Goal: Participate in discussion: Engage in conversation with other users on a specific topic

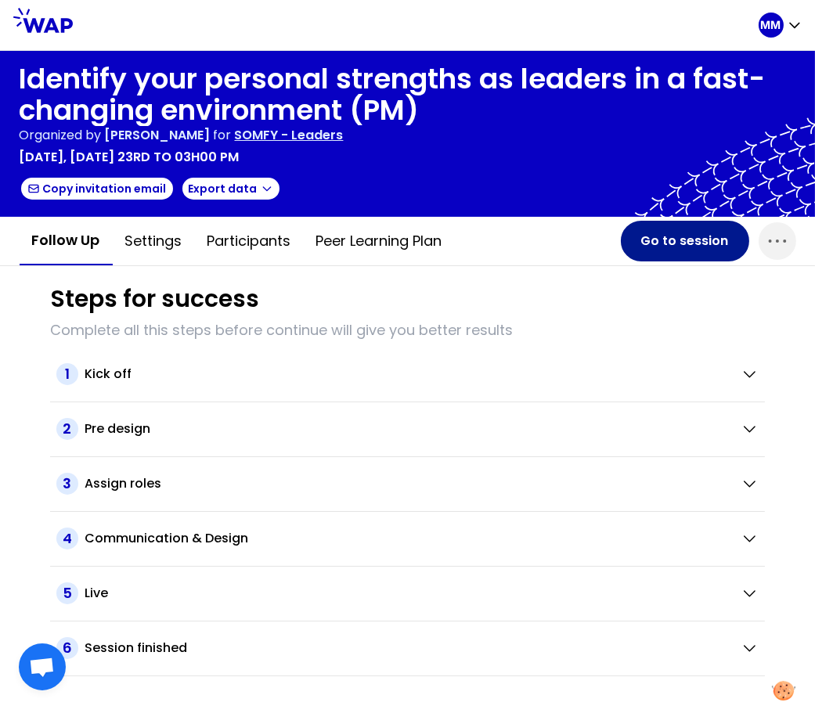
click at [692, 245] on button "Go to session" at bounding box center [685, 241] width 128 height 41
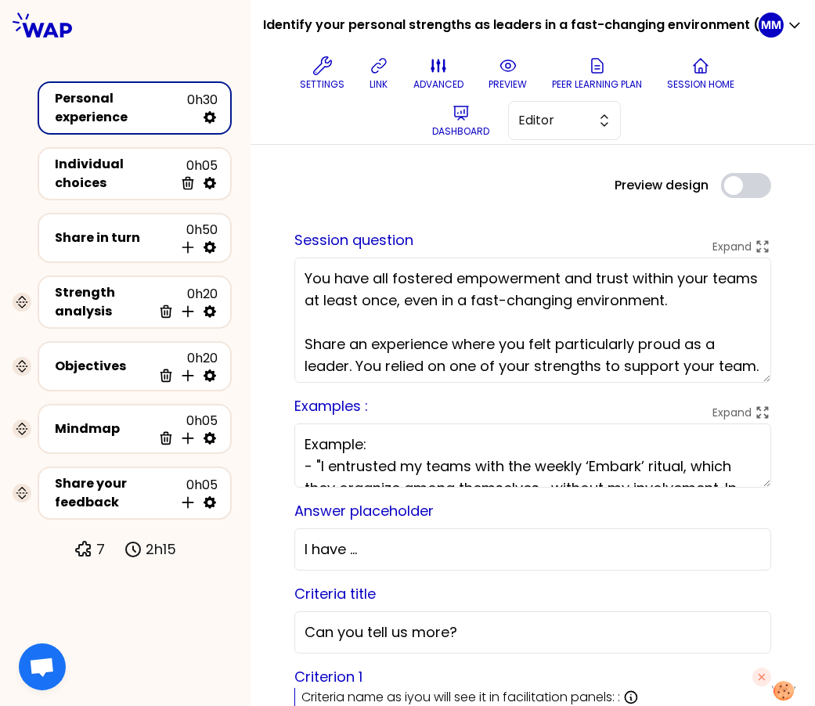
drag, startPoint x: 585, startPoint y: 128, endPoint x: 584, endPoint y: 142, distance: 14.1
click at [584, 128] on span "Editor" at bounding box center [553, 120] width 70 height 19
click at [585, 180] on span "Facilitator" at bounding box center [573, 184] width 67 height 19
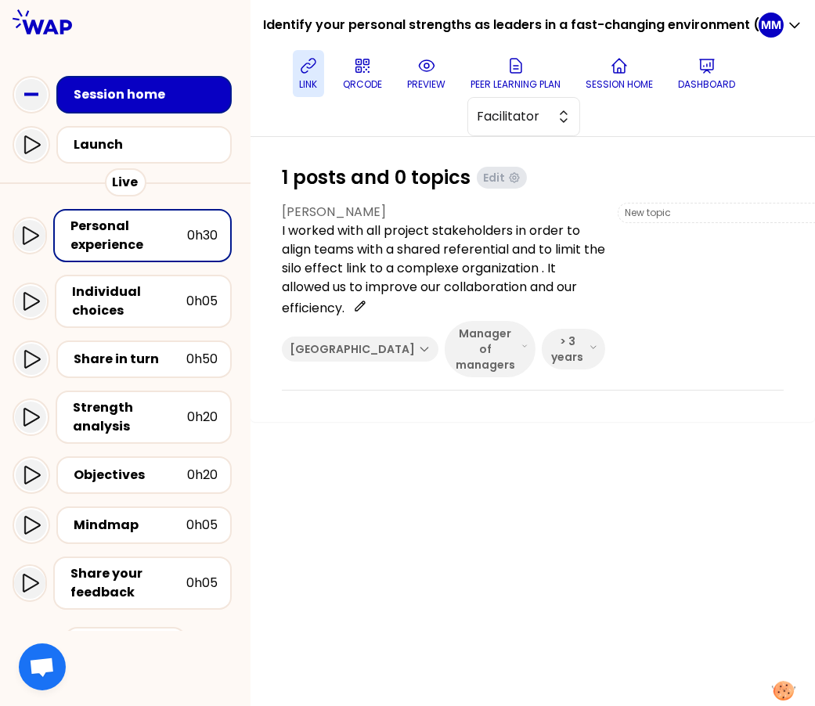
click at [312, 78] on p "link" at bounding box center [309, 84] width 18 height 13
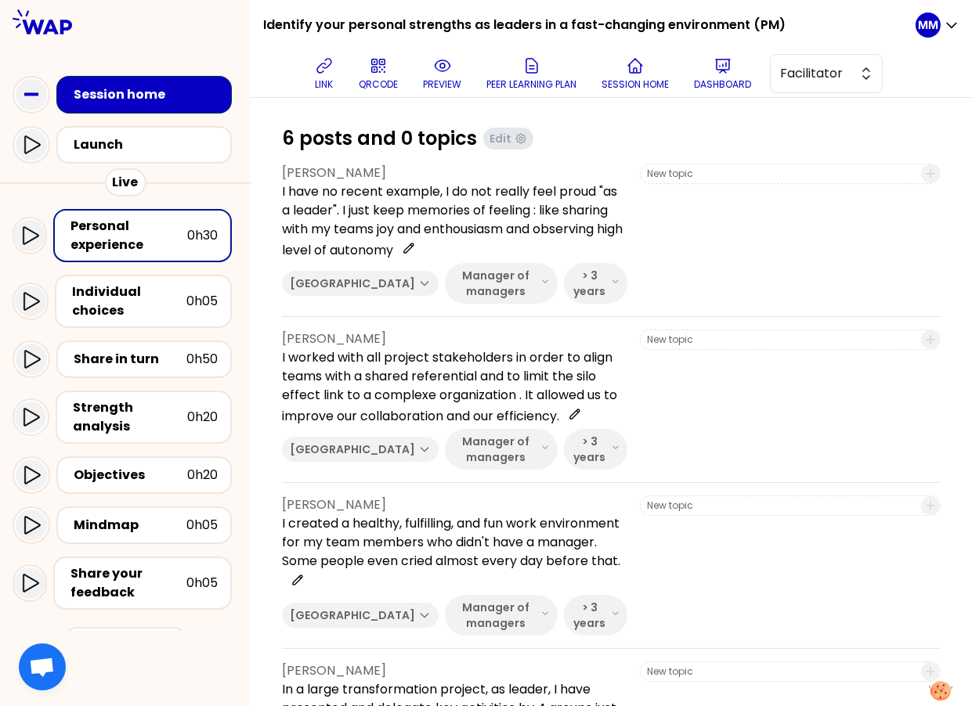
drag, startPoint x: 340, startPoint y: 82, endPoint x: 466, endPoint y: 161, distance: 148.4
click at [340, 82] on button "link" at bounding box center [324, 73] width 31 height 47
drag, startPoint x: 321, startPoint y: 61, endPoint x: 479, endPoint y: 180, distance: 198.0
click at [321, 61] on icon at bounding box center [324, 65] width 19 height 19
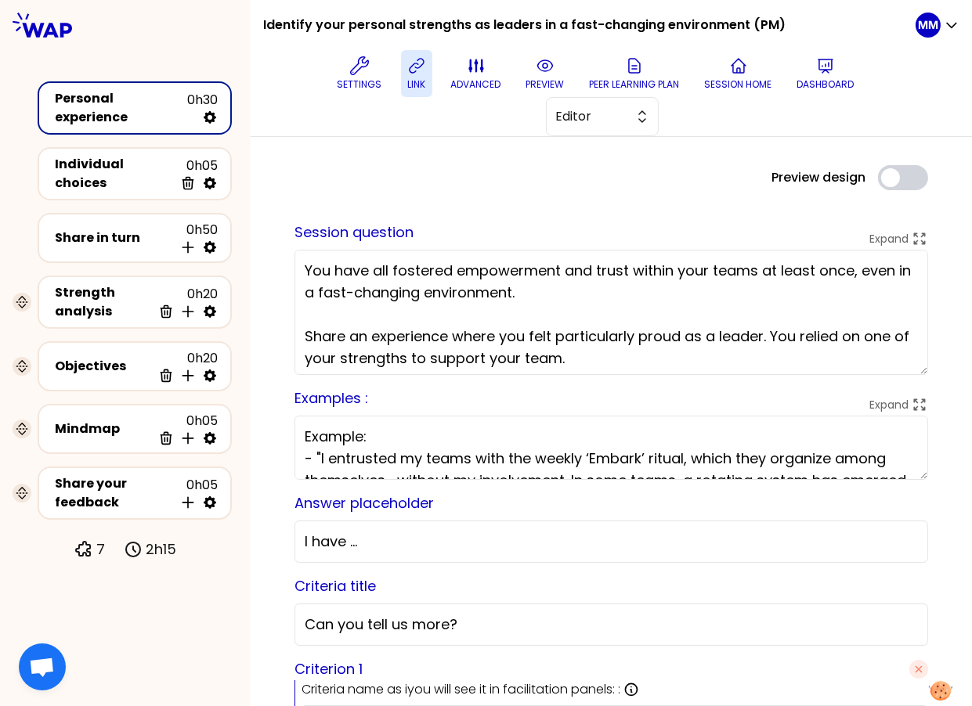
click at [409, 73] on icon at bounding box center [416, 66] width 14 height 14
click at [591, 123] on span "Editor" at bounding box center [591, 116] width 70 height 19
click at [403, 72] on button "link" at bounding box center [416, 73] width 31 height 47
click at [619, 118] on span "Editor" at bounding box center [591, 116] width 70 height 19
click at [628, 179] on span "Facilitator" at bounding box center [611, 181] width 67 height 19
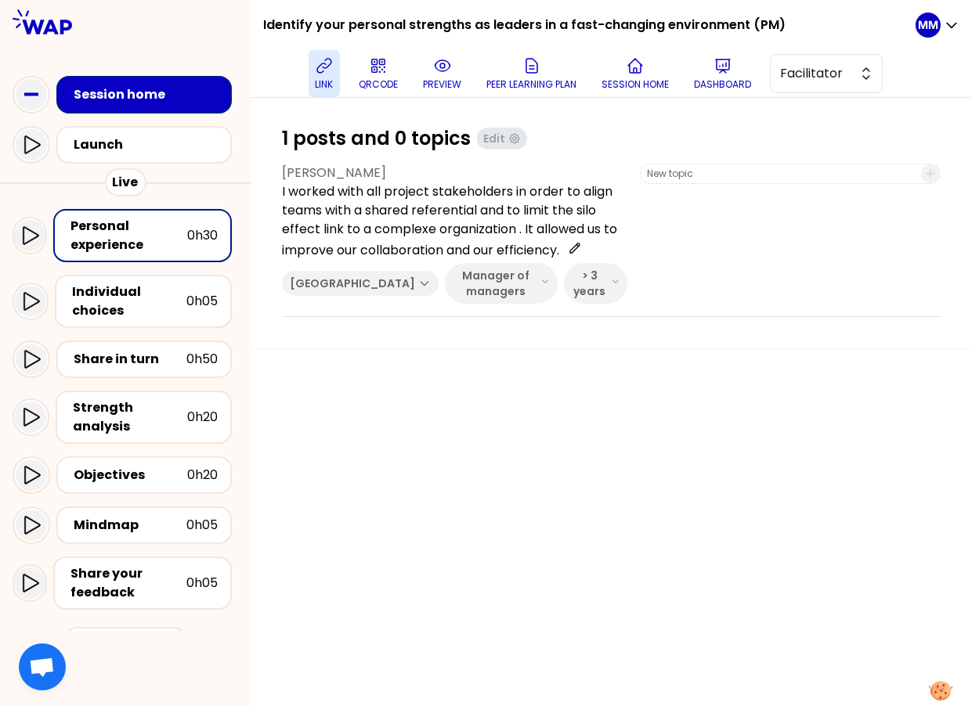
click at [322, 70] on icon at bounding box center [324, 65] width 19 height 19
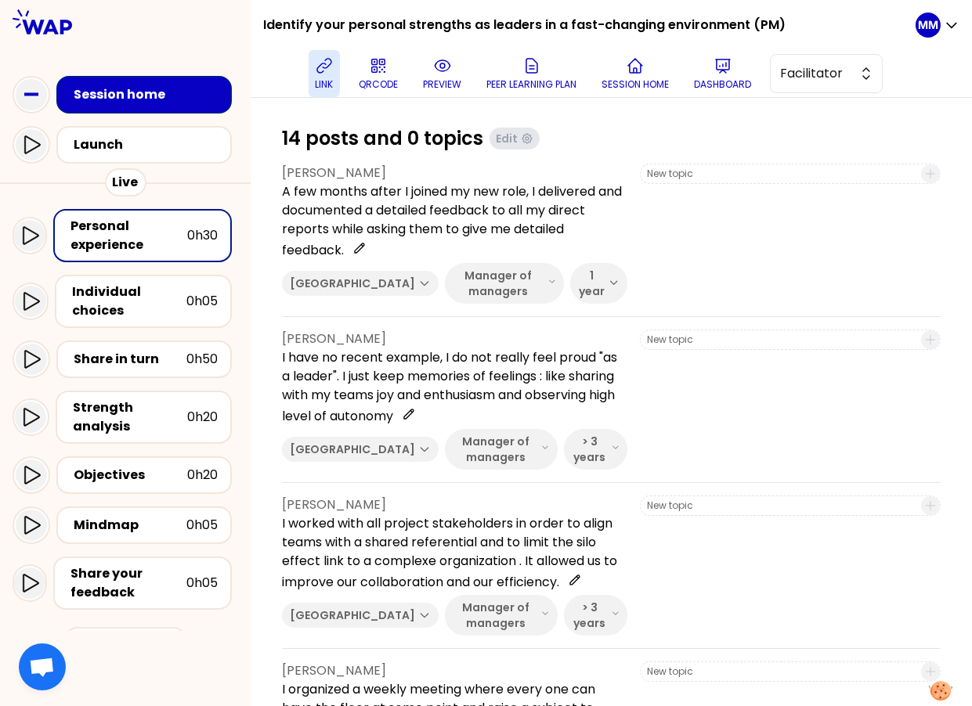
click at [668, 253] on div at bounding box center [790, 234] width 301 height 140
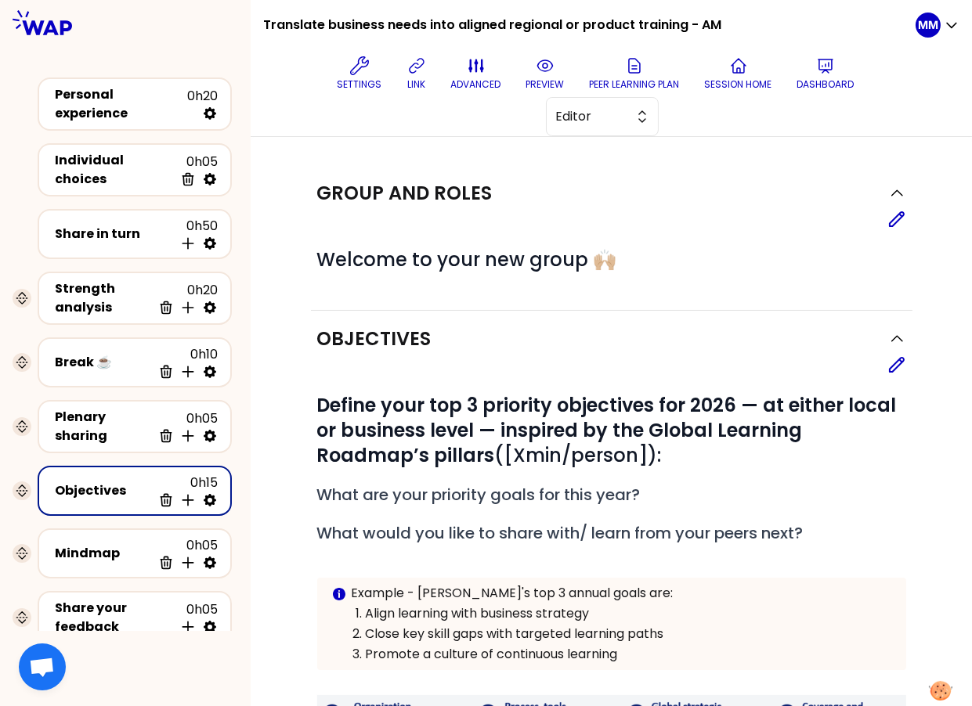
scroll to position [367, 0]
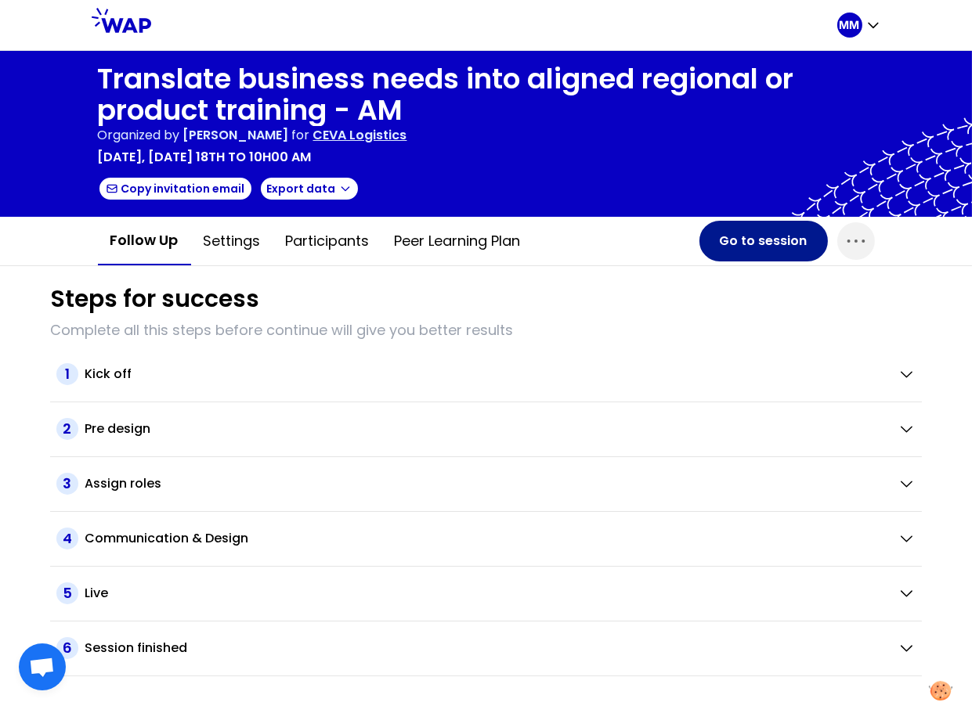
click at [772, 236] on button "Go to session" at bounding box center [763, 241] width 128 height 41
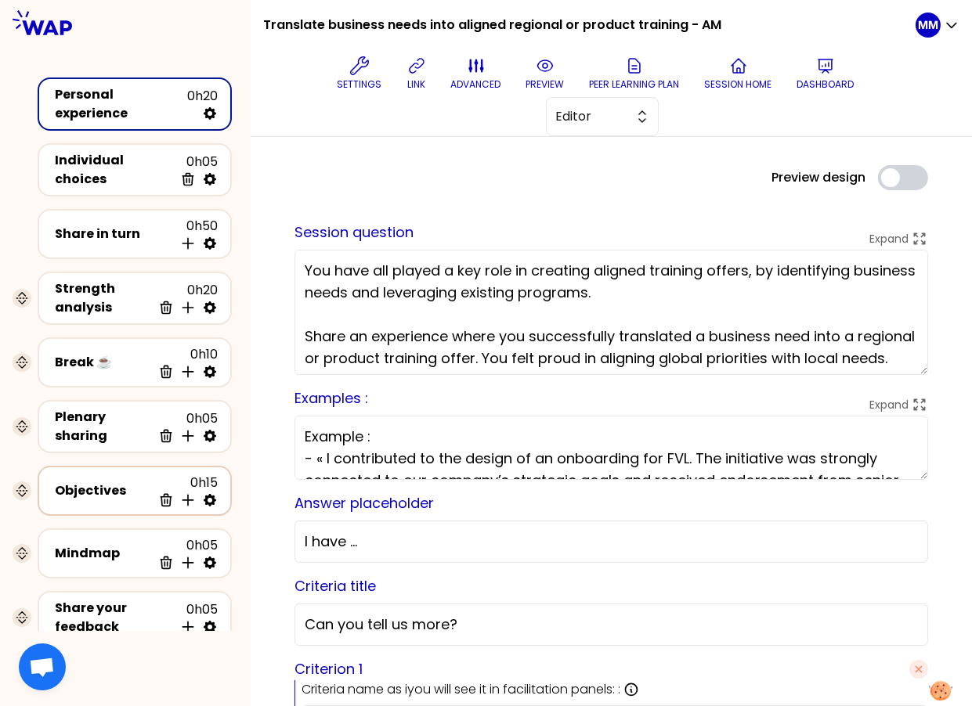
click at [87, 482] on div "Objectives" at bounding box center [103, 491] width 97 height 19
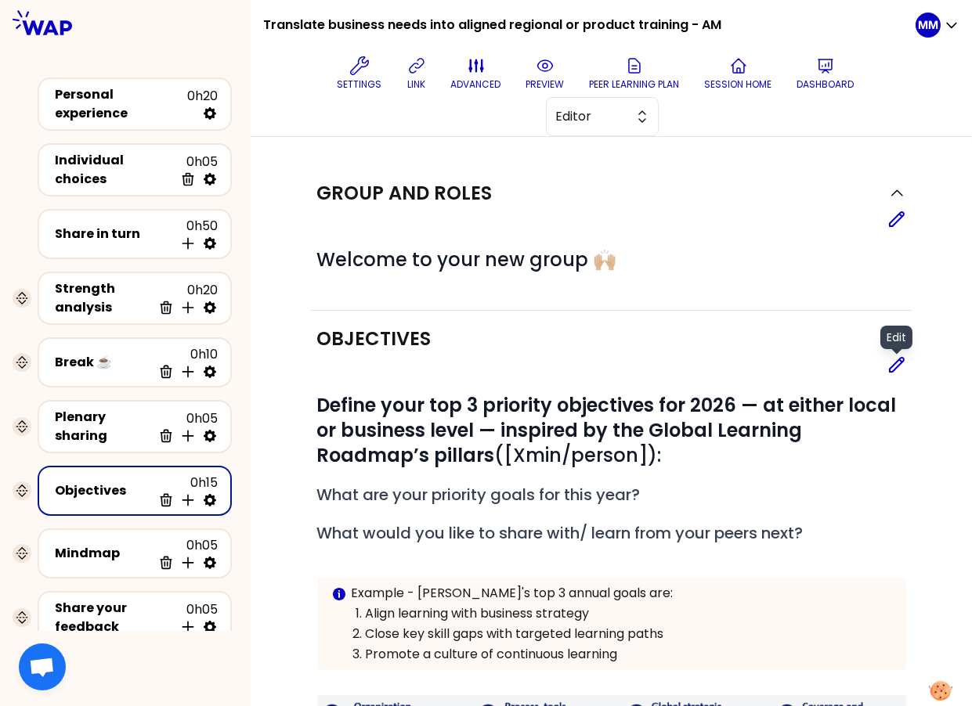
click at [891, 367] on icon at bounding box center [897, 365] width 14 height 14
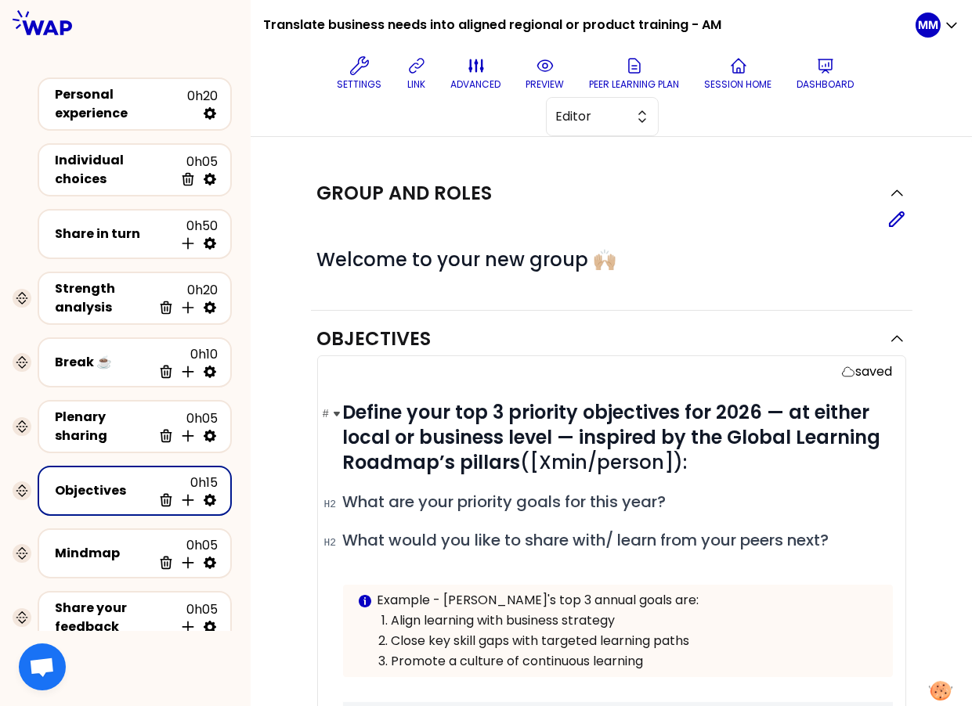
click at [745, 458] on h1 "# Define your top 3 priority objectives for 2026 — at either local or business …" at bounding box center [618, 437] width 550 height 75
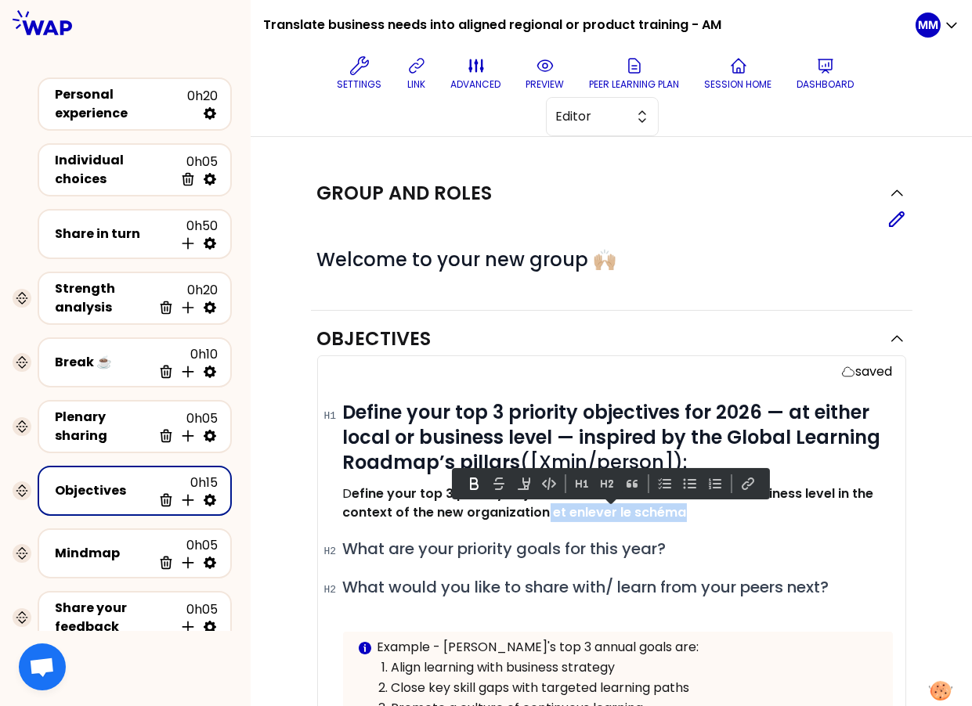
drag, startPoint x: 702, startPoint y: 515, endPoint x: 542, endPoint y: 507, distance: 160.0
click at [542, 507] on p "D efine your top 3 priority objectives for 2026 at either local or business lev…" at bounding box center [618, 504] width 550 height 38
click at [507, 509] on strong "efine your top 3 priority objectives for 2026 at either local or business level…" at bounding box center [610, 503] width 534 height 37
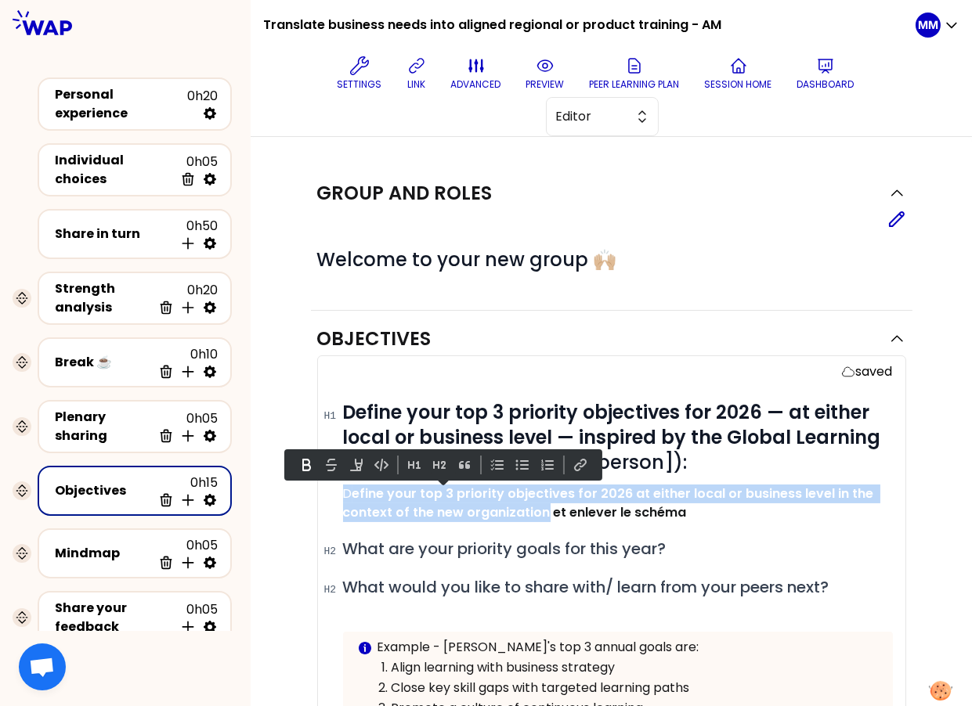
drag, startPoint x: 544, startPoint y: 513, endPoint x: 342, endPoint y: 490, distance: 202.5
click at [328, 489] on div "saved # Define your top 3 priority objectives for 2026 — at either local or bus…" at bounding box center [611, 702] width 589 height 692
copy p "D efine your top 3 priority objectives for 2026 at either local or business lev…"
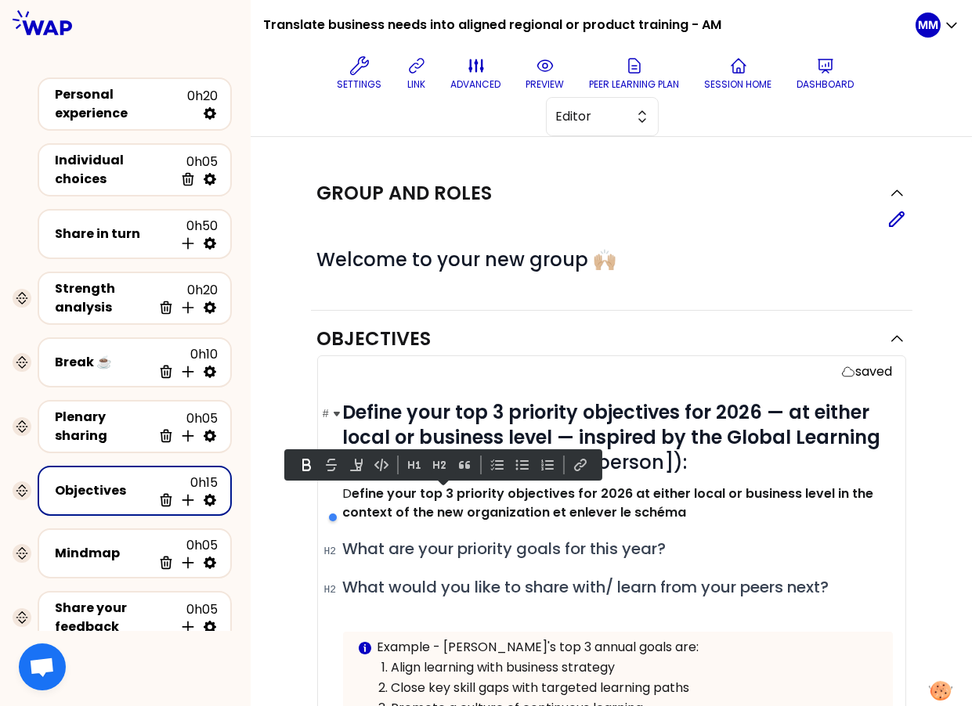
click at [577, 421] on strong "Define your top 3 priority objectives for 2026 — at either local or business le…" at bounding box center [614, 437] width 543 height 76
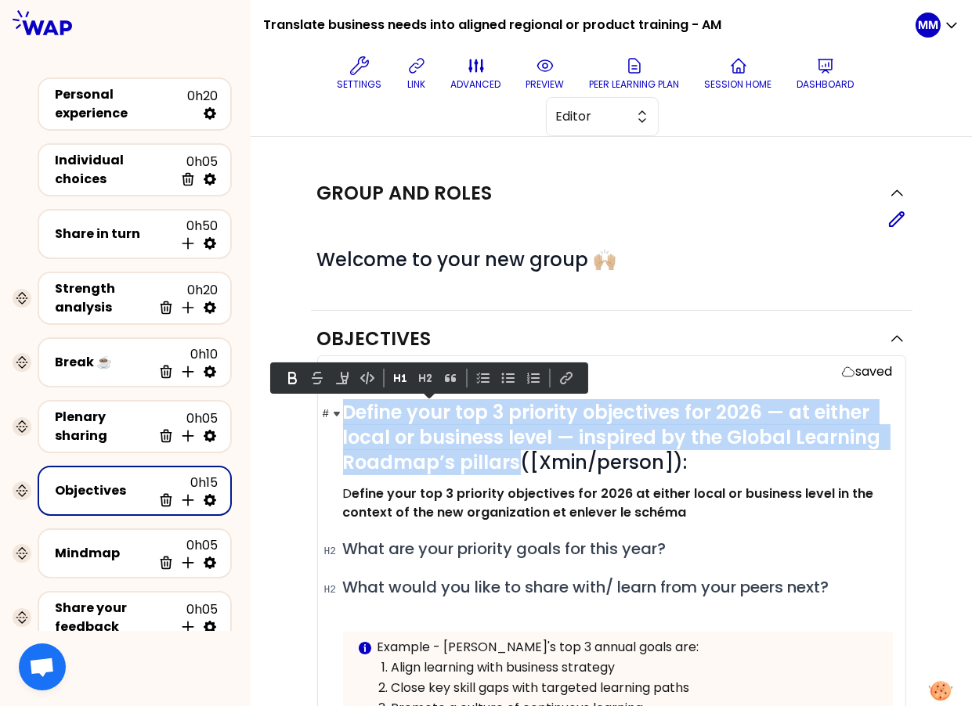
drag, startPoint x: 501, startPoint y: 461, endPoint x: 328, endPoint y: 405, distance: 182.0
click at [326, 403] on div "saved # Define your top 3 priority objectives for 2026 — at either local or bus…" at bounding box center [611, 702] width 589 height 692
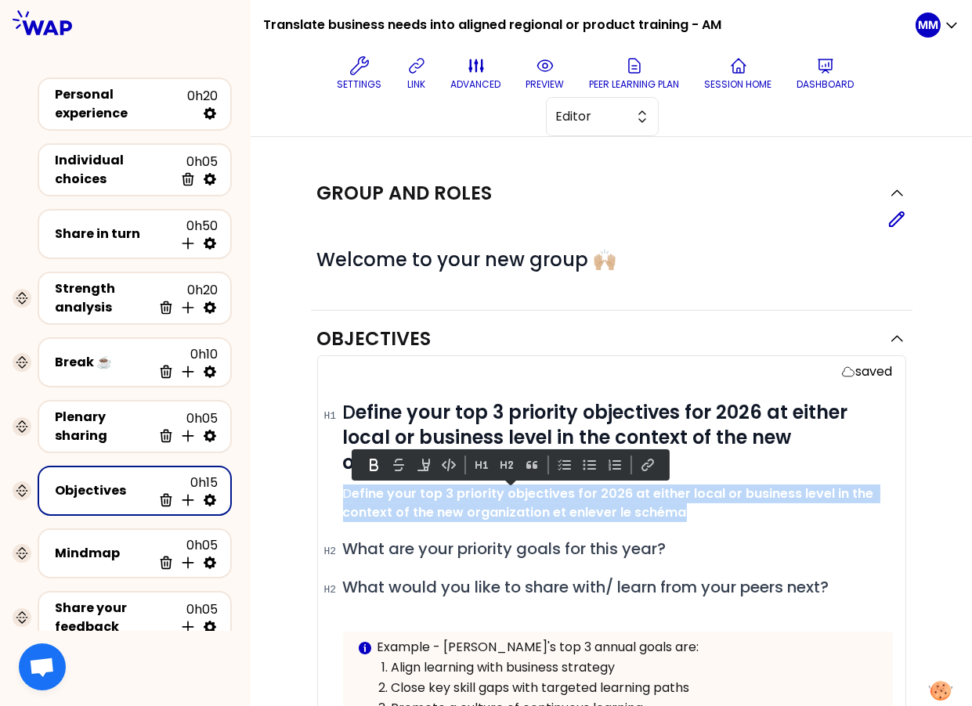
drag, startPoint x: 695, startPoint y: 509, endPoint x: 323, endPoint y: 489, distance: 371.7
click at [323, 489] on div "saved # D efine your top 3 priority objectives for 2026 at either local or busi…" at bounding box center [611, 702] width 589 height 692
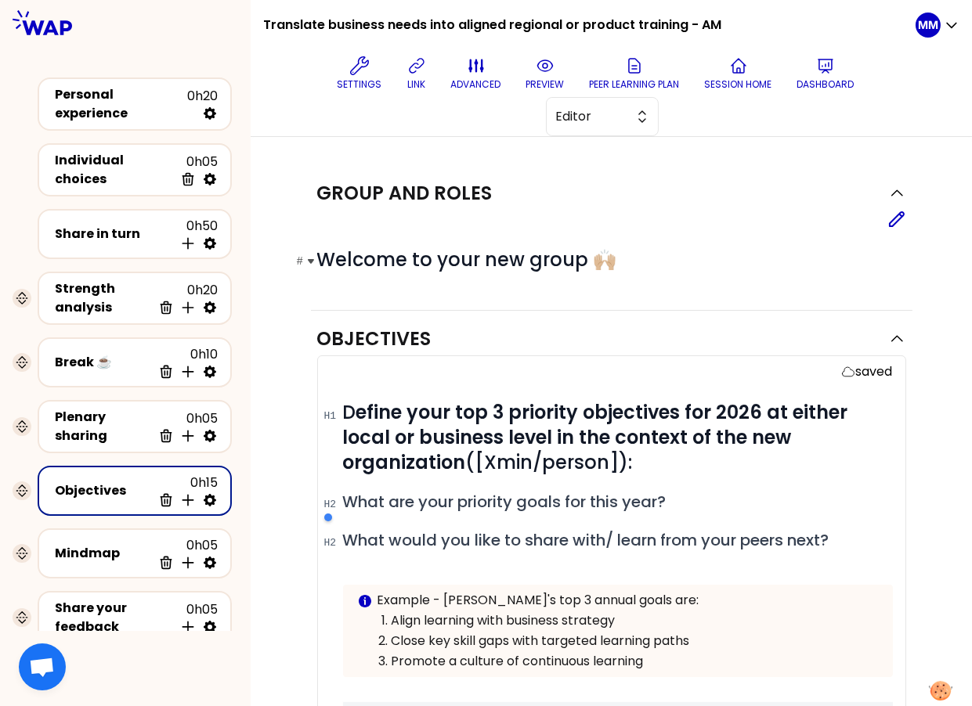
click at [830, 258] on h1 "# Welcome to your new group 🙌🏼" at bounding box center [611, 259] width 589 height 25
click at [356, 413] on strong "efine your top 3 priority objectives for 2026 at either local or business level…" at bounding box center [598, 437] width 510 height 76
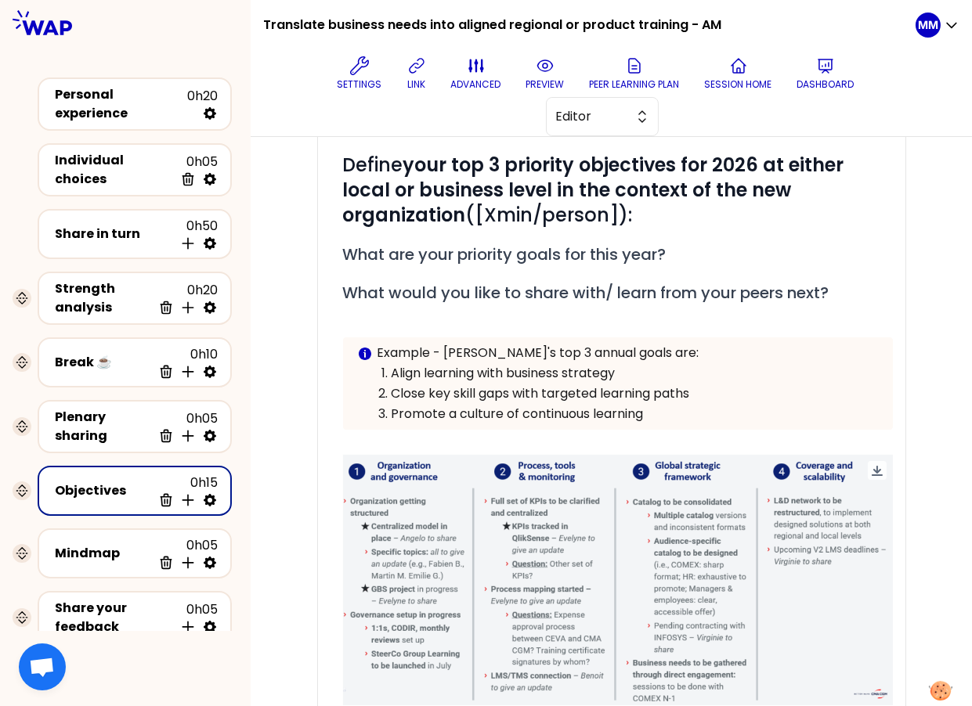
scroll to position [254, 0]
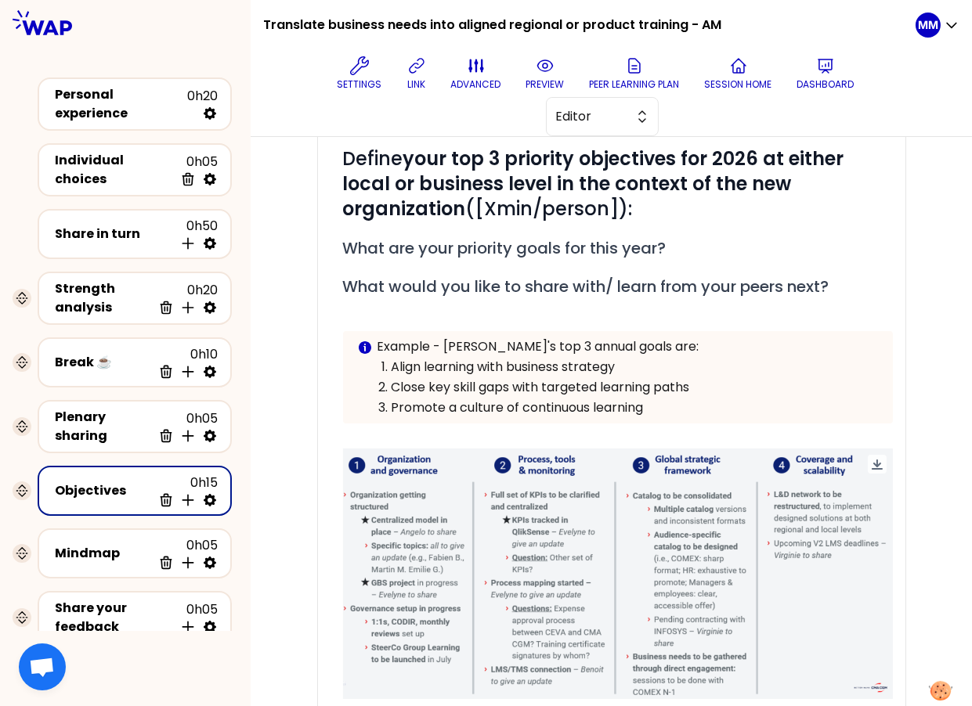
click at [775, 552] on span at bounding box center [618, 574] width 550 height 251
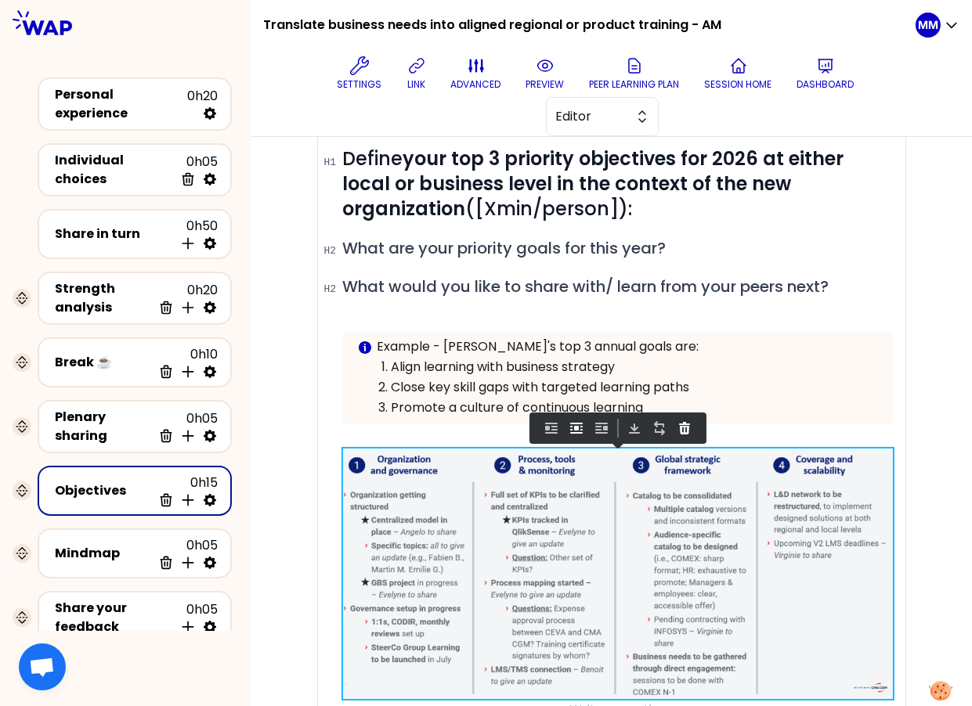
click at [684, 432] on button at bounding box center [684, 428] width 19 height 19
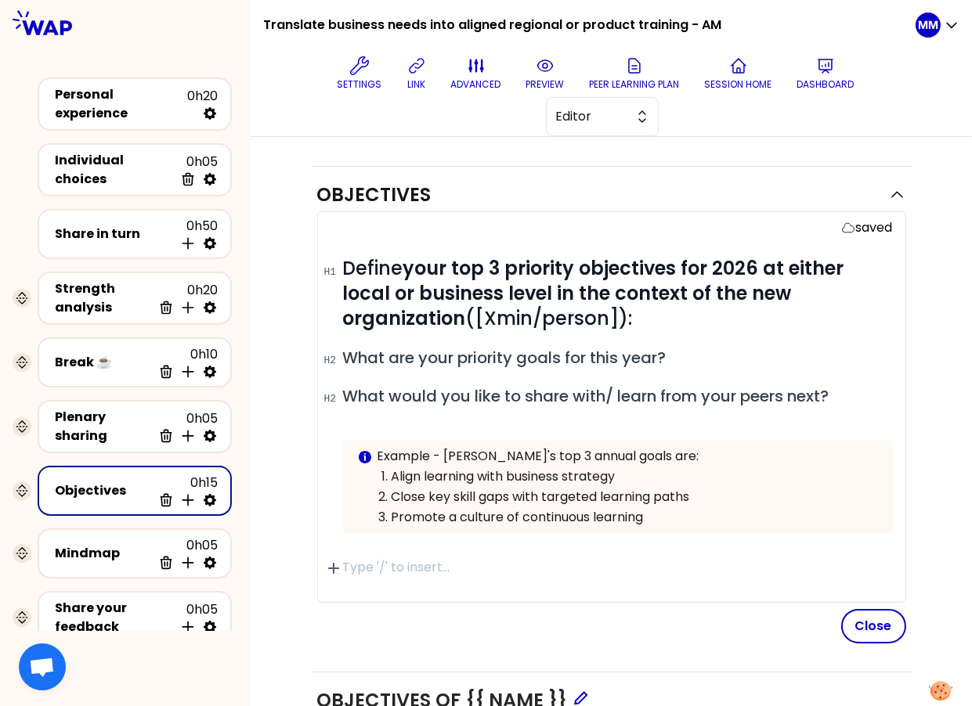
scroll to position [138, 0]
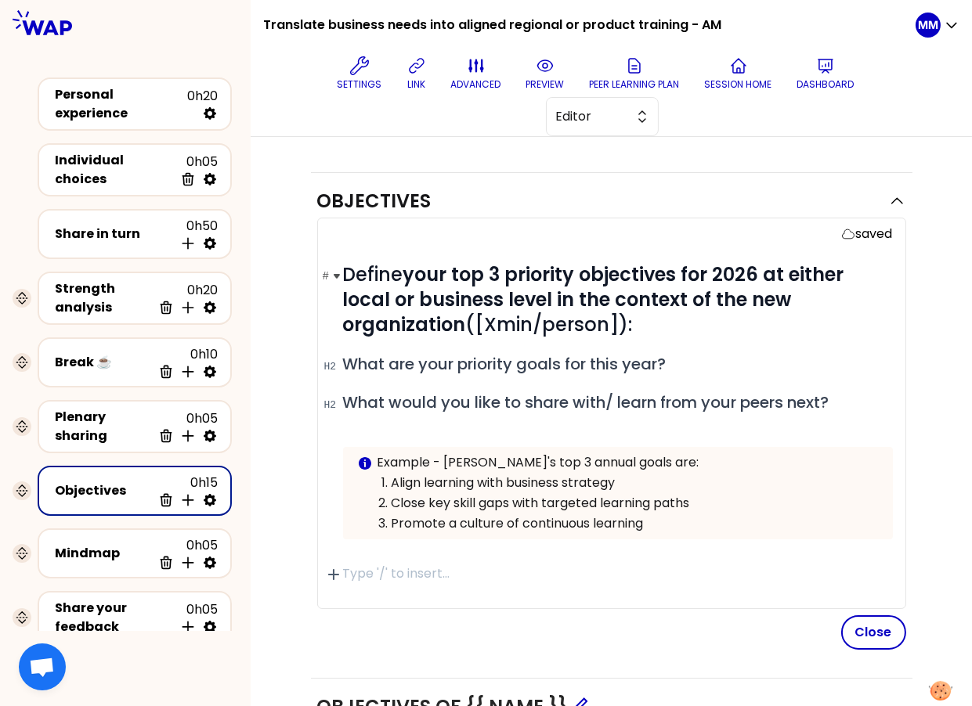
drag, startPoint x: 761, startPoint y: 272, endPoint x: 773, endPoint y: 273, distance: 11.8
click at [761, 272] on strong "your top 3 priority objectives for 2026 at either local or business level in th…" at bounding box center [596, 300] width 506 height 76
click at [549, 291] on strong "your top 3 priority objectives for 2026 -at either local or business level in t…" at bounding box center [601, 300] width 517 height 76
click at [865, 629] on button "Close" at bounding box center [873, 633] width 65 height 34
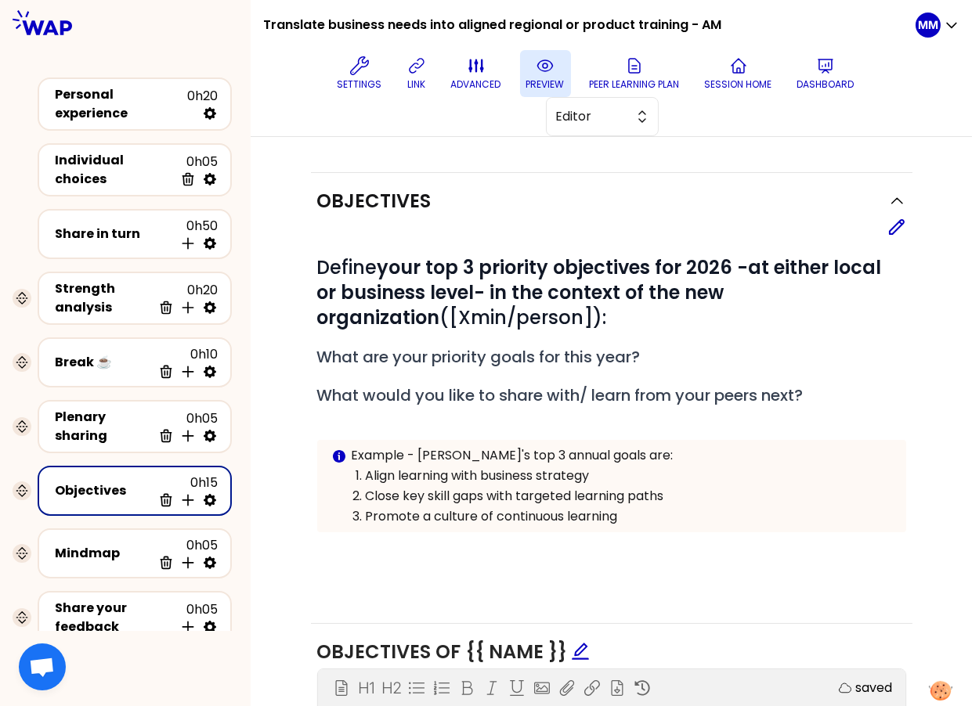
click at [547, 67] on icon at bounding box center [545, 65] width 19 height 19
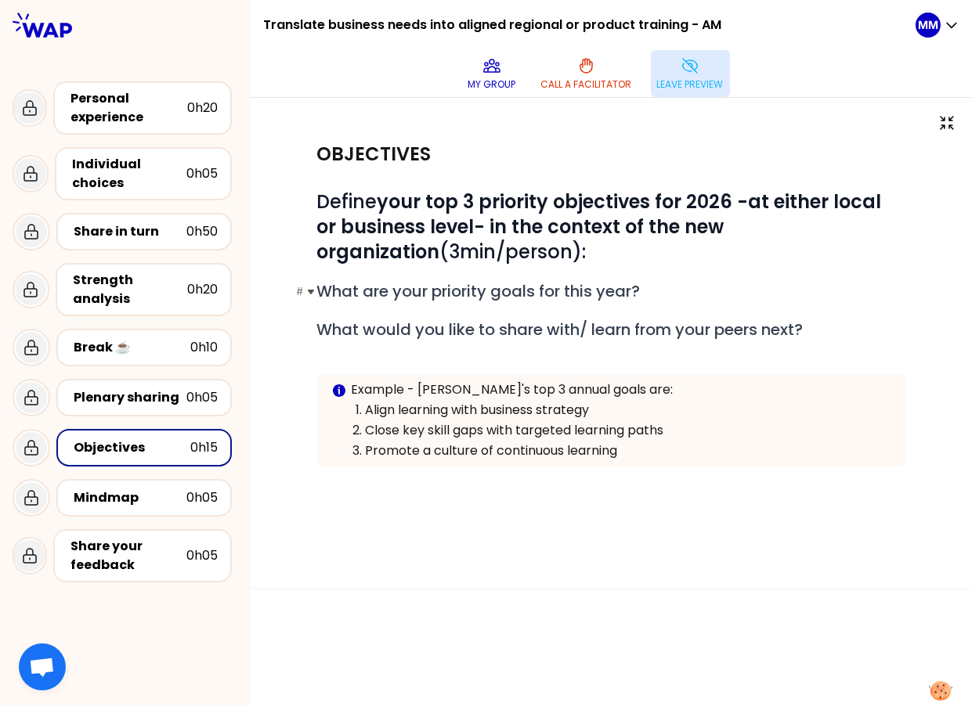
scroll to position [0, 0]
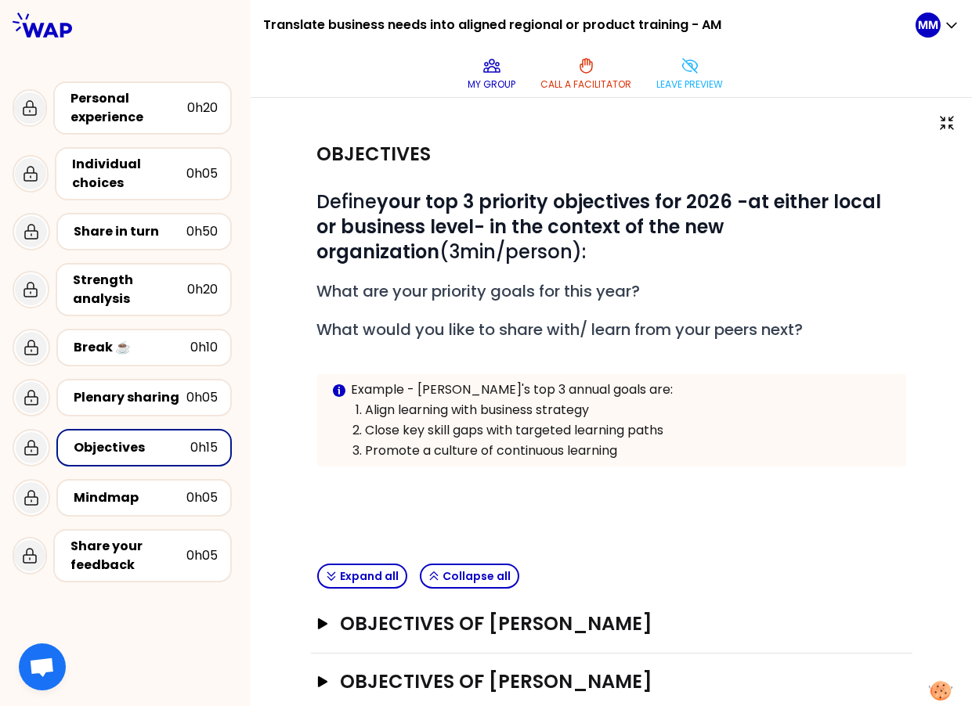
drag, startPoint x: 698, startPoint y: 59, endPoint x: 672, endPoint y: 101, distance: 49.6
click at [698, 59] on icon at bounding box center [690, 65] width 19 height 19
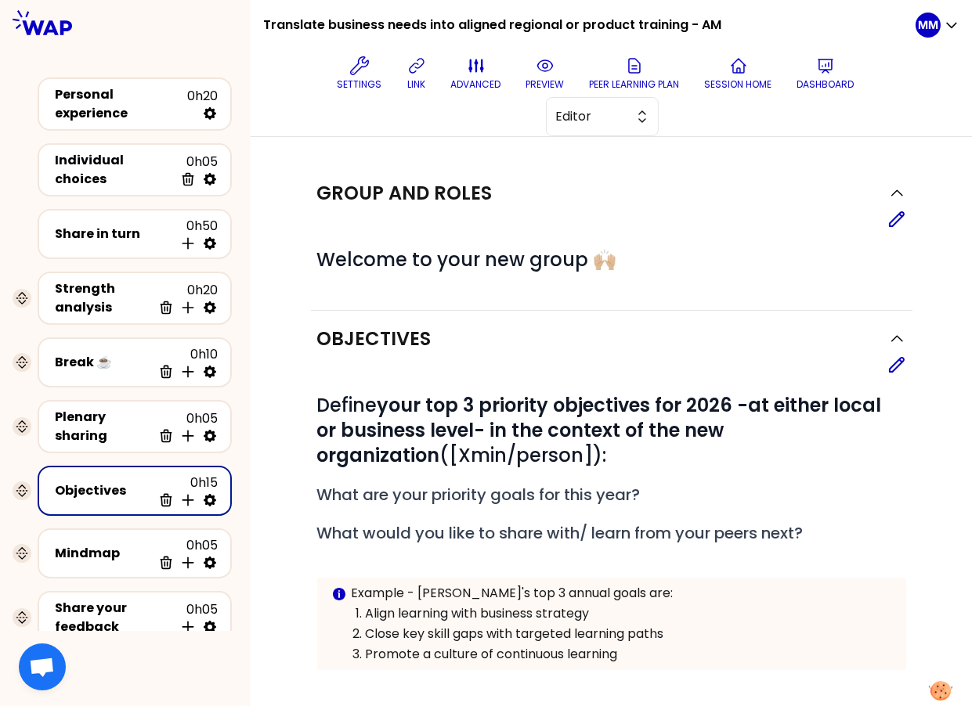
click at [897, 365] on icon at bounding box center [896, 365] width 19 height 19
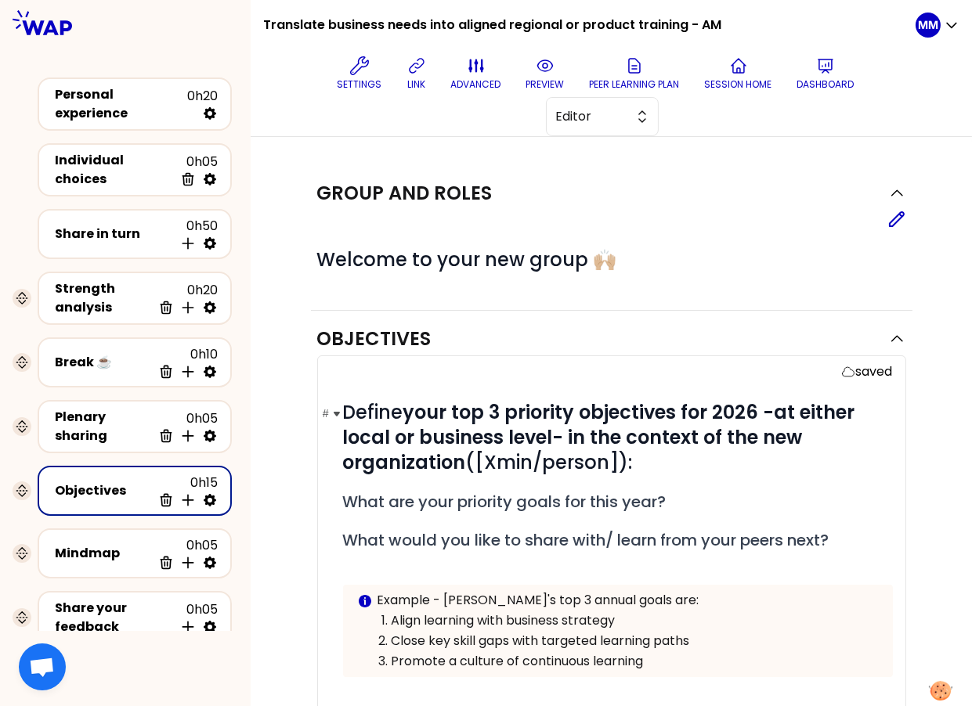
click at [428, 414] on strong "your top 3 priority objectives for 2026 -at either local or business level- in …" at bounding box center [601, 437] width 517 height 76
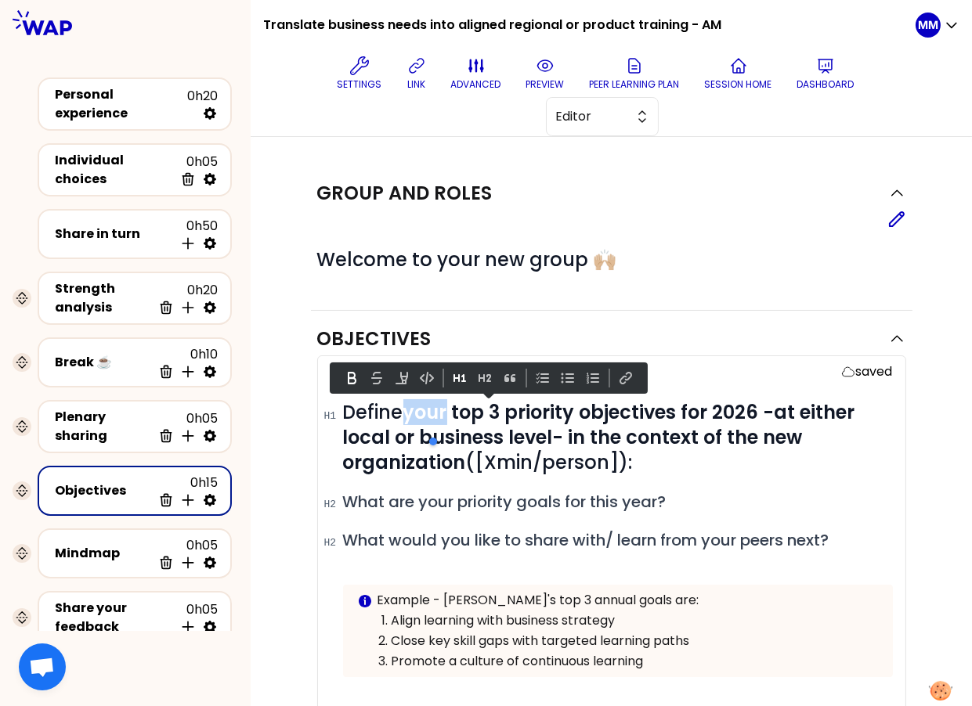
click at [350, 377] on button at bounding box center [351, 378] width 19 height 19
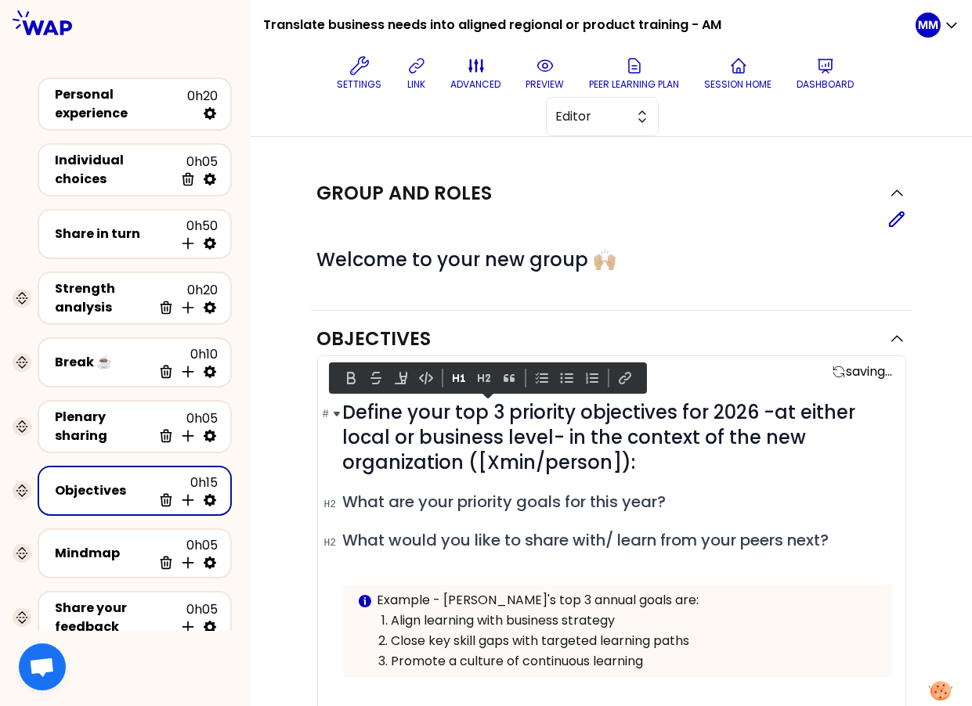
click at [684, 471] on h1 "# Define your top 3 priority objectives for 2026 -at either local or business l…" at bounding box center [618, 437] width 550 height 75
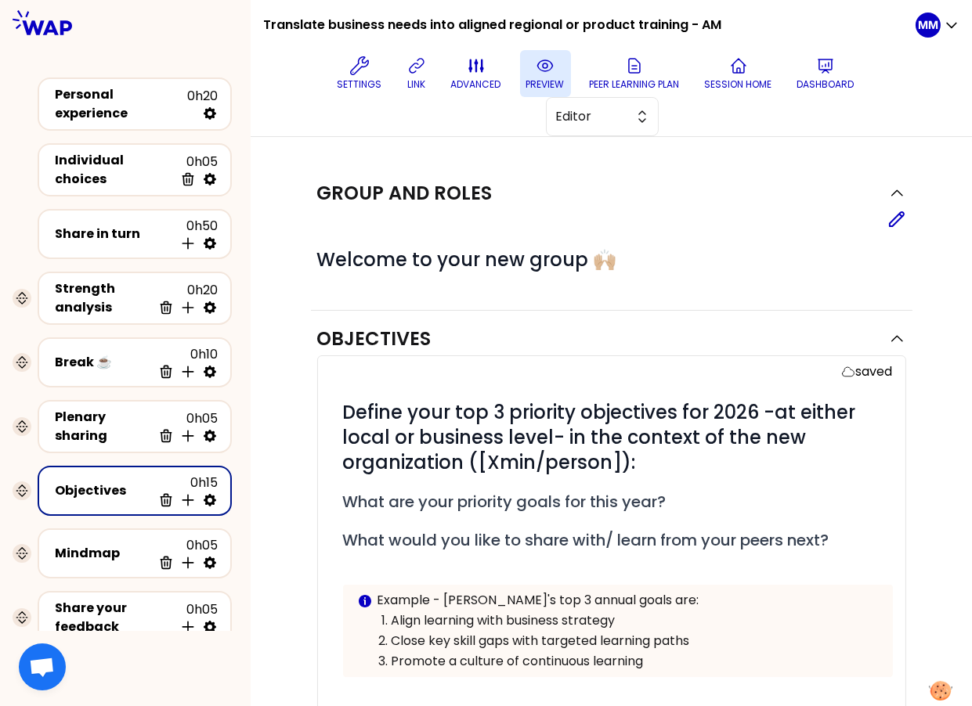
click at [546, 66] on icon at bounding box center [545, 65] width 19 height 19
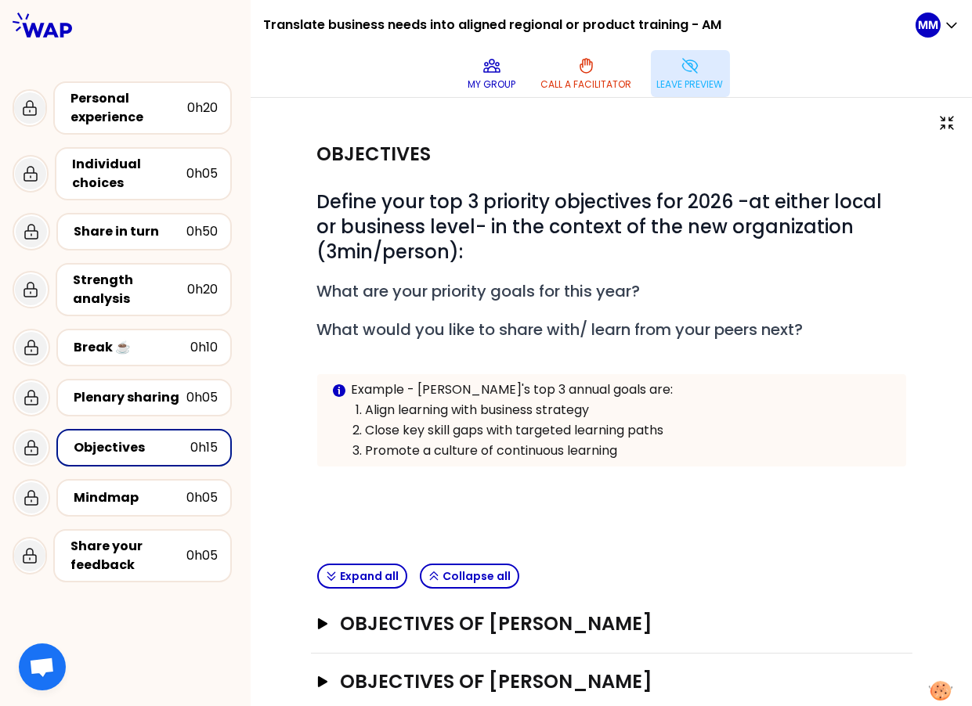
drag, startPoint x: 694, startPoint y: 75, endPoint x: 577, endPoint y: 157, distance: 142.8
click at [694, 75] on button "Leave preview" at bounding box center [690, 73] width 79 height 47
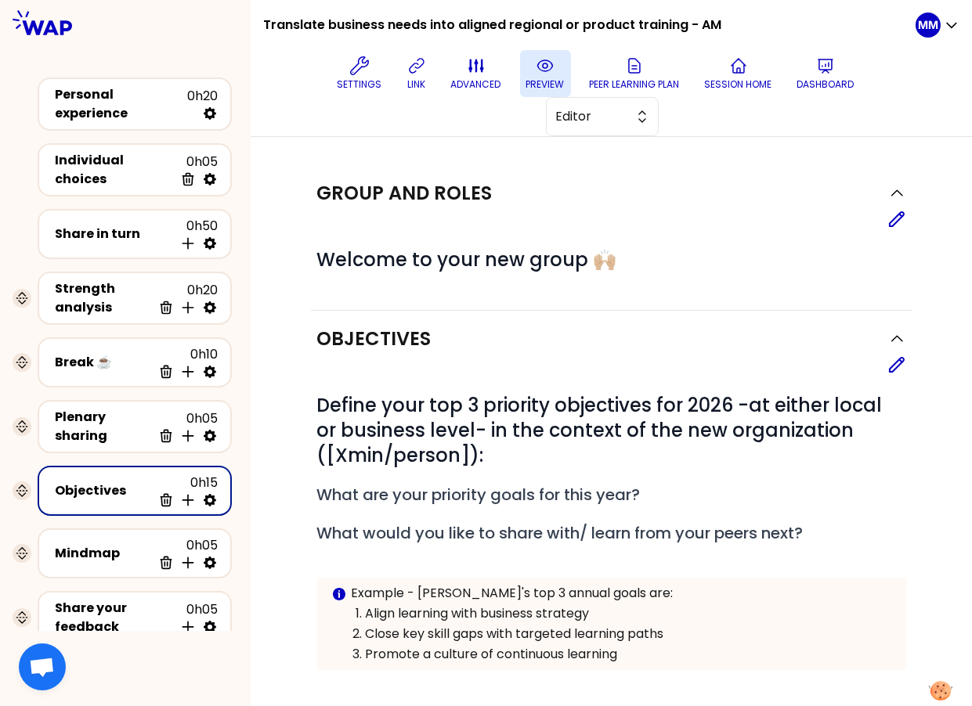
click at [211, 493] on icon at bounding box center [210, 501] width 16 height 16
select select "3"
select select "false"
select select "Each"
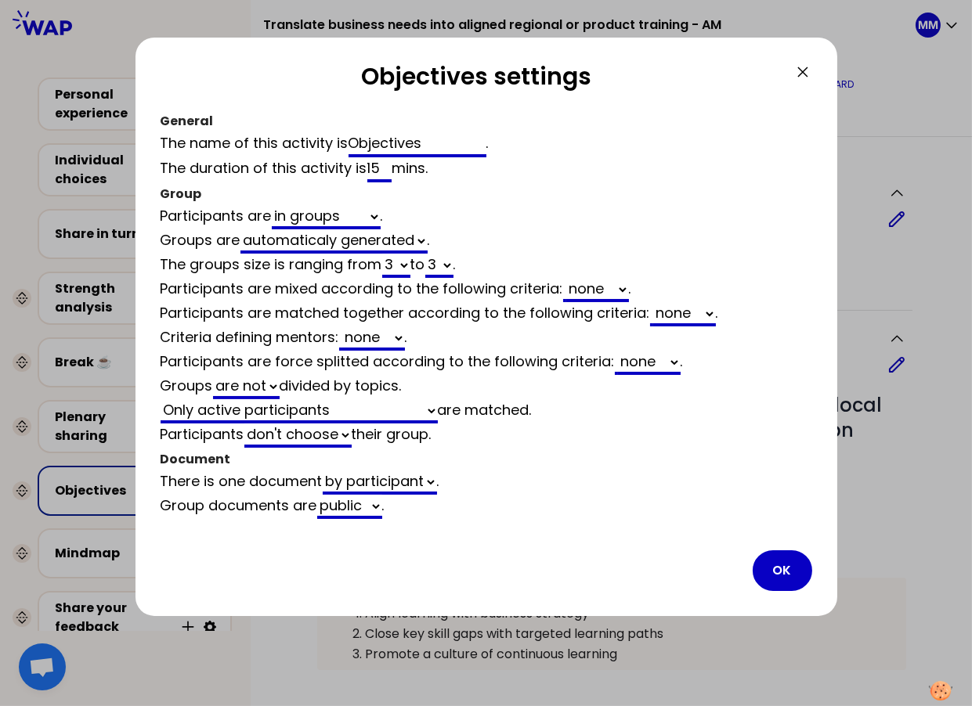
click at [330, 406] on select "Only active participants All participants Only participants matched at activity" at bounding box center [299, 411] width 277 height 24
select select "3"
select select "activity"
select select "false"
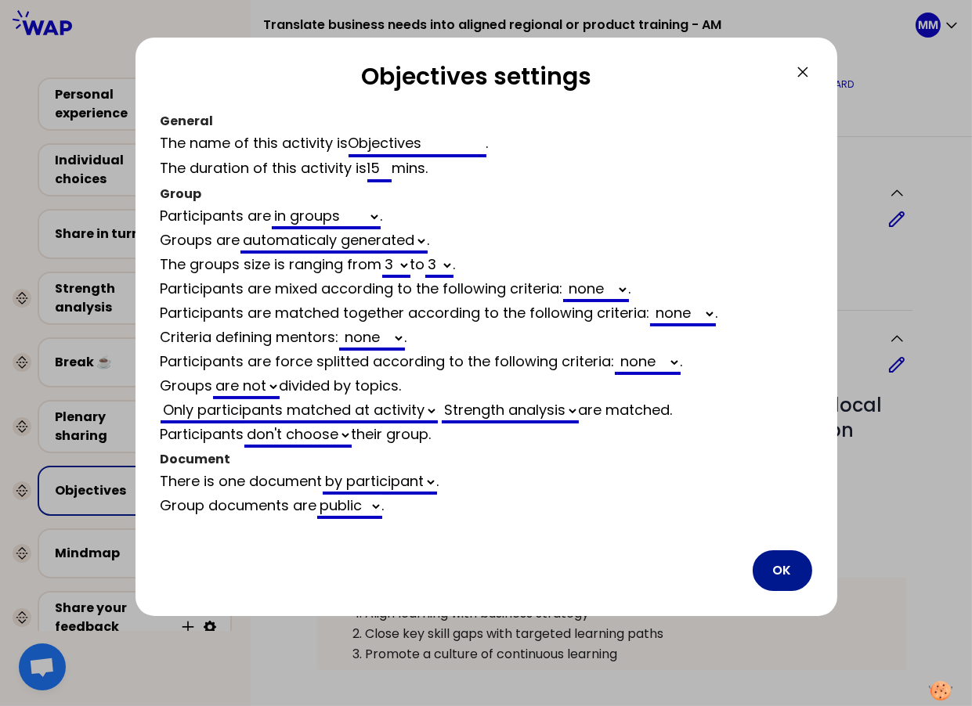
click at [780, 559] on button "OK" at bounding box center [783, 571] width 60 height 41
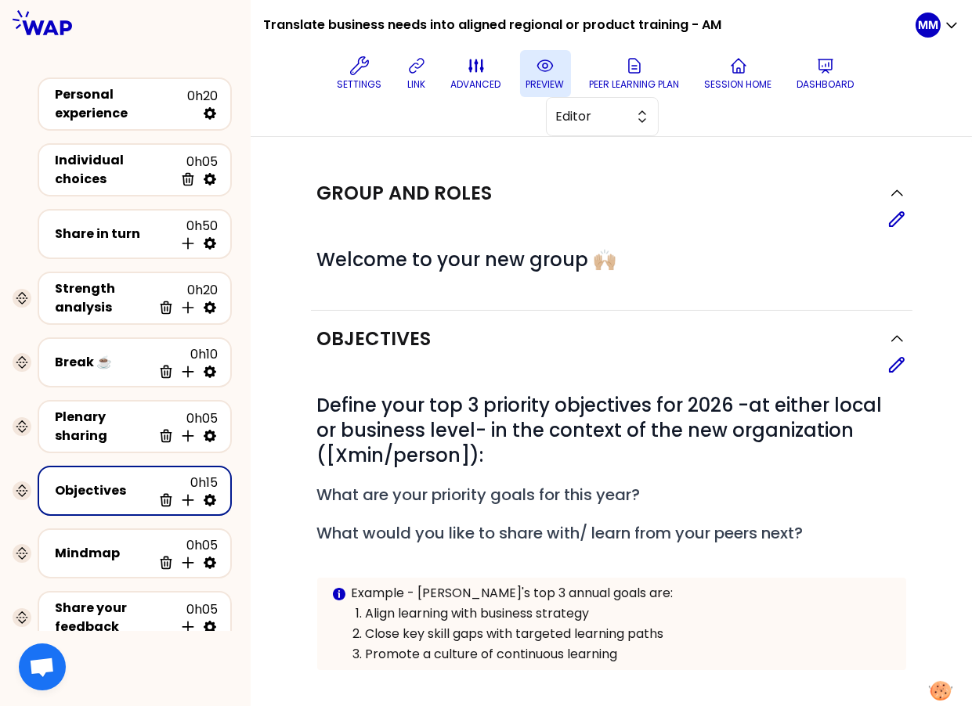
click at [210, 493] on icon at bounding box center [210, 501] width 16 height 16
select select "3"
select select "activity"
select select "false"
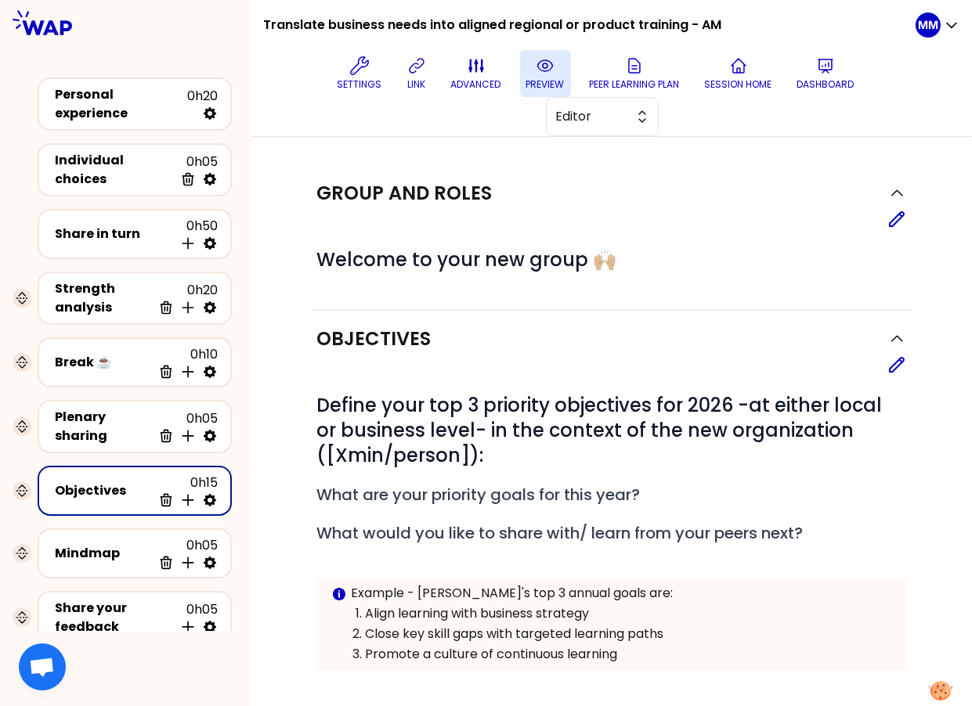
select select "Each"
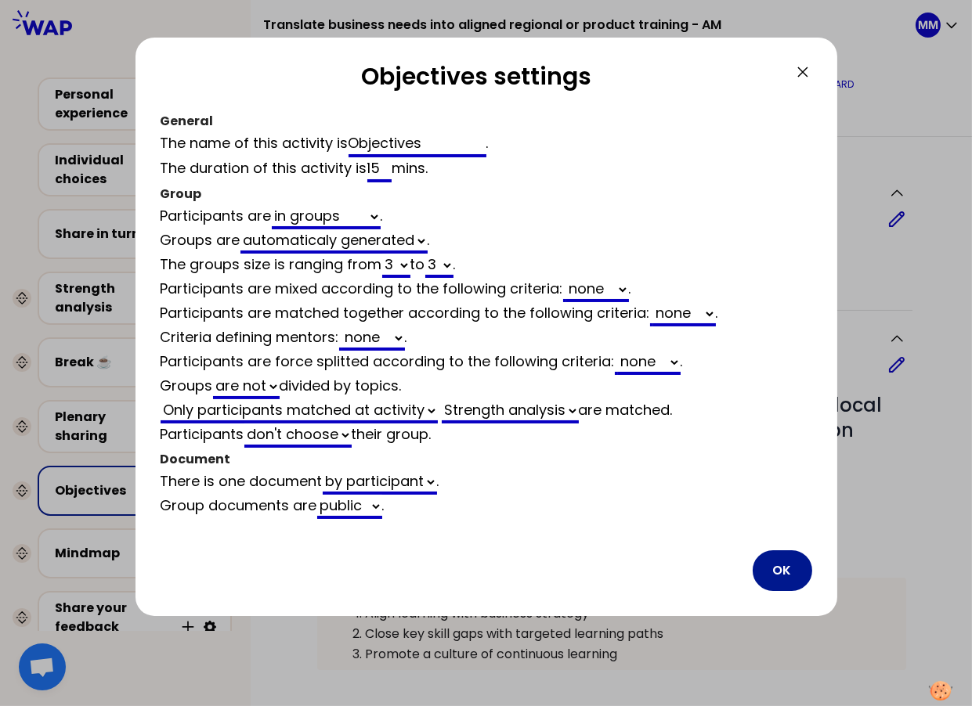
click at [787, 563] on button "OK" at bounding box center [783, 571] width 60 height 41
